Goal: Task Accomplishment & Management: Manage account settings

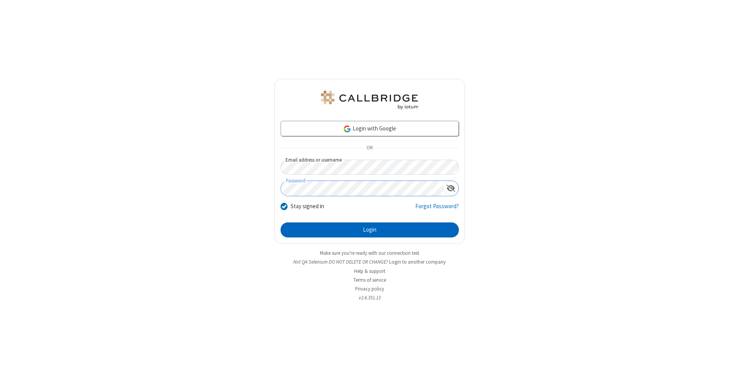
click at [369, 230] on button "Login" at bounding box center [370, 229] width 178 height 15
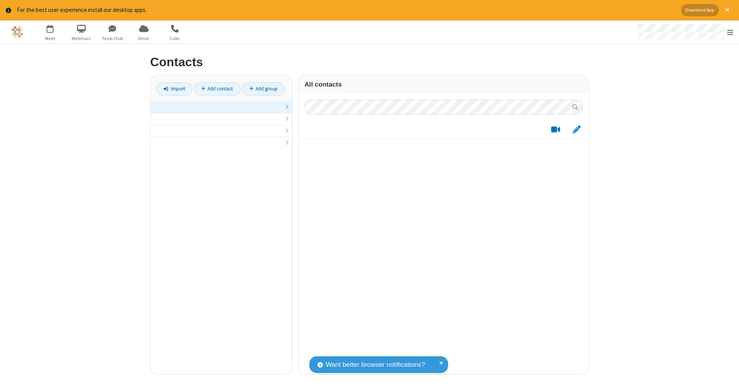
click at [221, 111] on link at bounding box center [221, 107] width 142 height 12
click at [217, 89] on link "Add contact" at bounding box center [217, 88] width 47 height 13
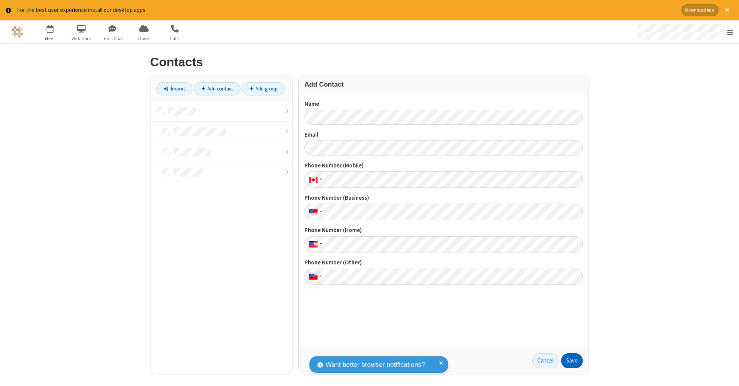
click at [572, 361] on button "Save" at bounding box center [572, 360] width 22 height 15
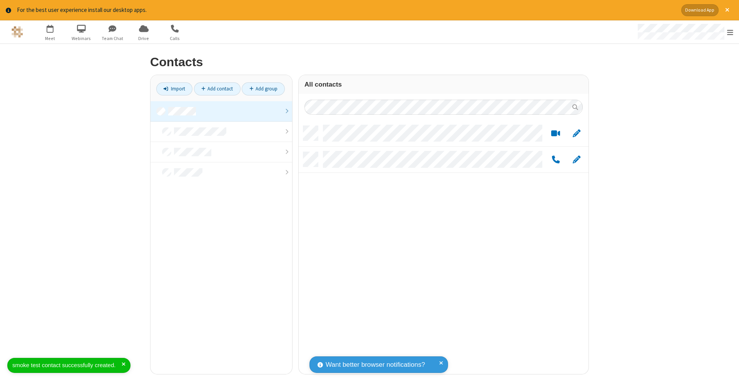
scroll to position [248, 284]
